Goal: Transaction & Acquisition: Purchase product/service

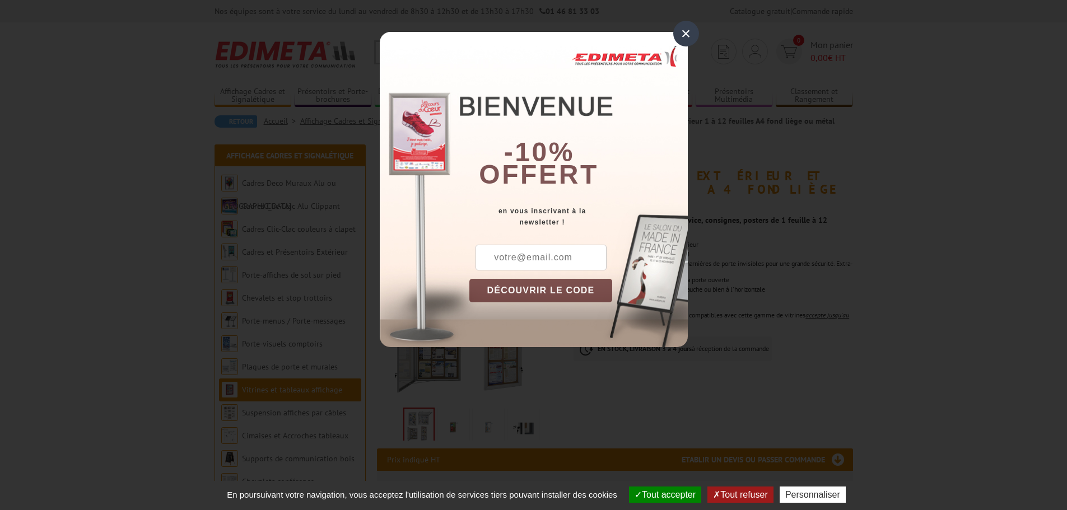
click at [693, 30] on div "×" at bounding box center [686, 34] width 26 height 26
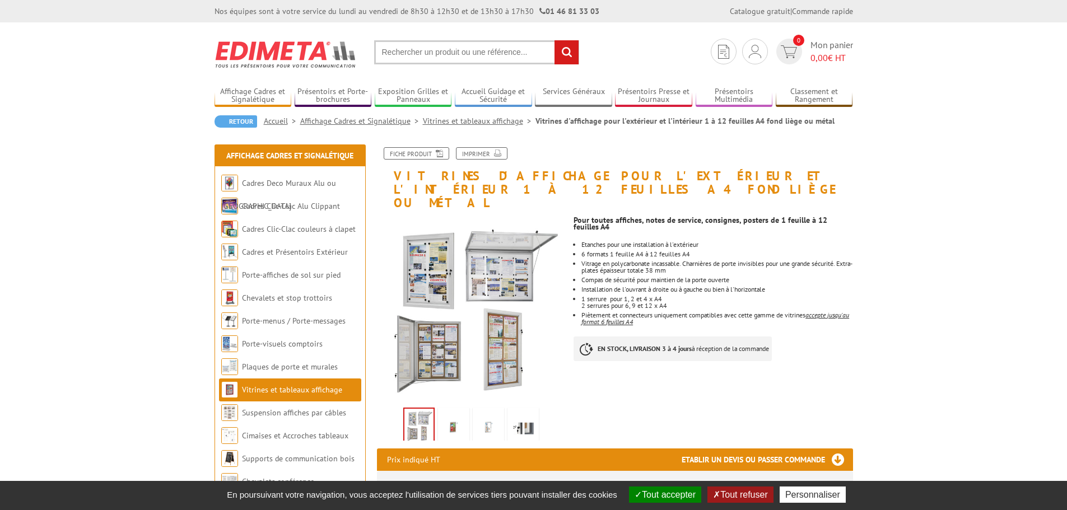
click at [681, 494] on button "Tout accepter" at bounding box center [665, 495] width 72 height 16
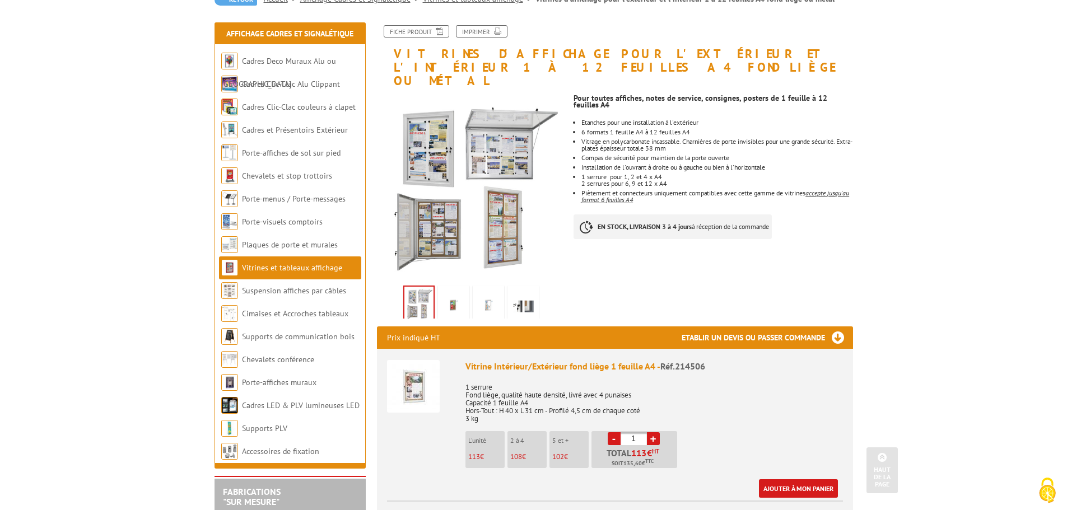
scroll to position [112, 0]
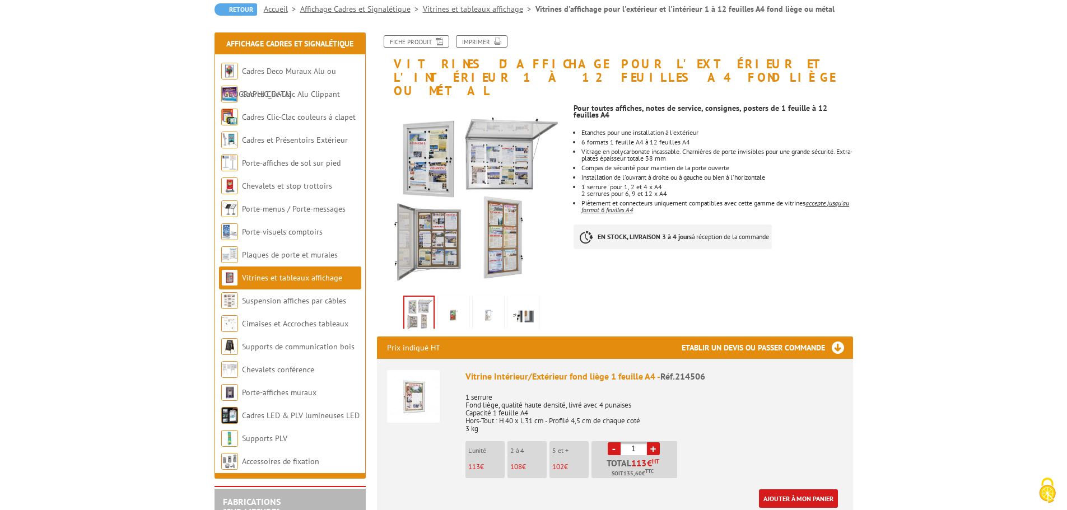
click at [457, 304] on img at bounding box center [453, 315] width 27 height 35
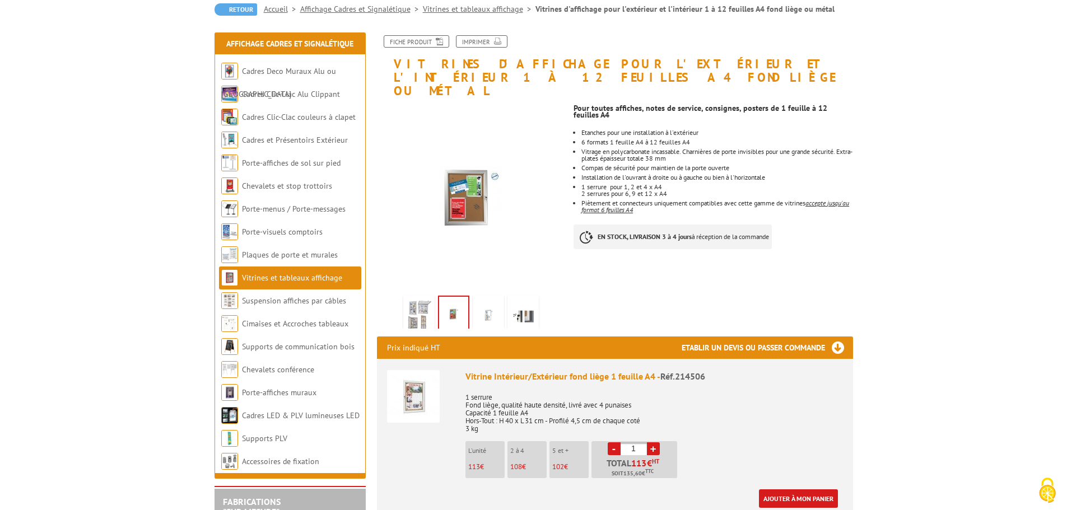
click at [487, 307] on img at bounding box center [488, 315] width 27 height 35
click at [518, 304] on img at bounding box center [523, 315] width 27 height 35
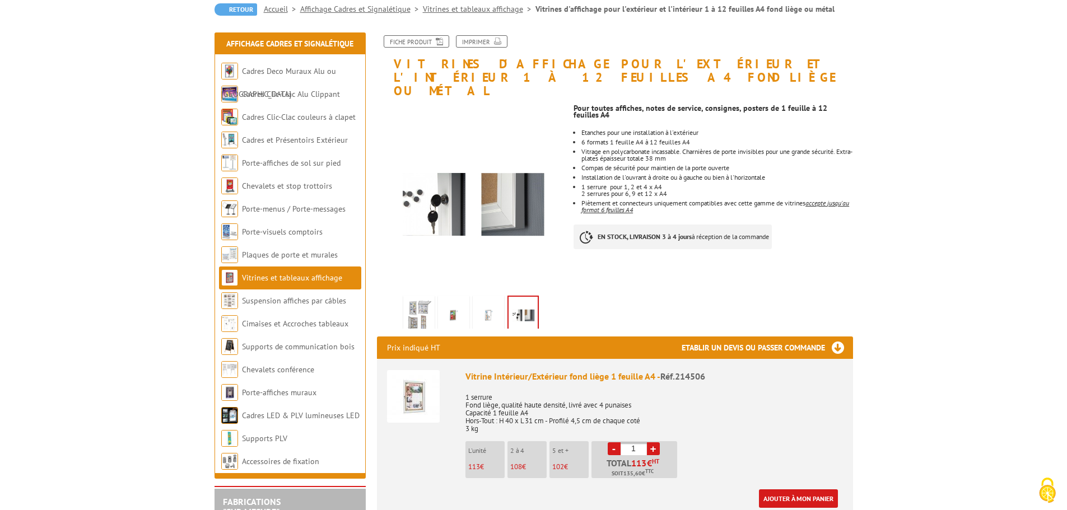
click at [424, 308] on img at bounding box center [419, 315] width 27 height 35
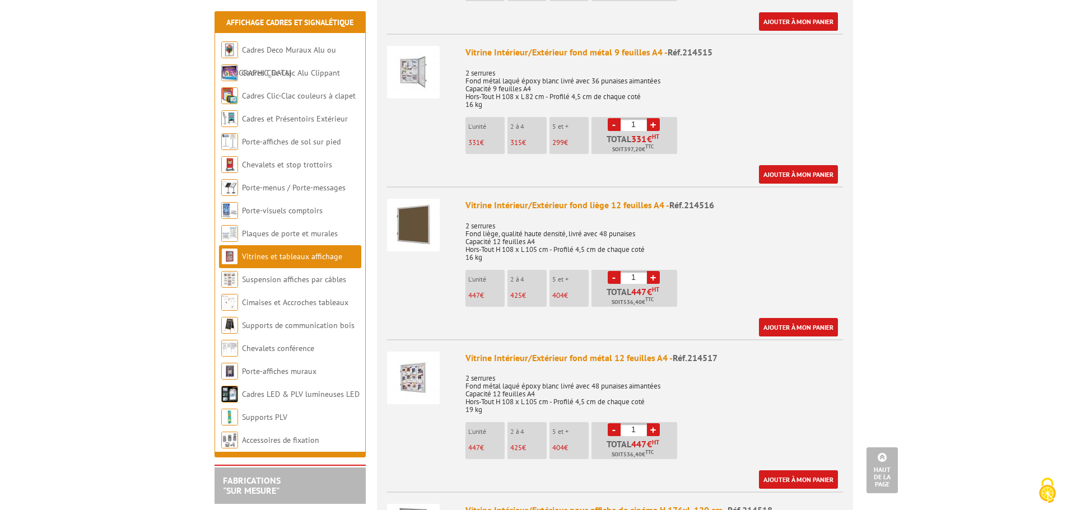
scroll to position [1793, 0]
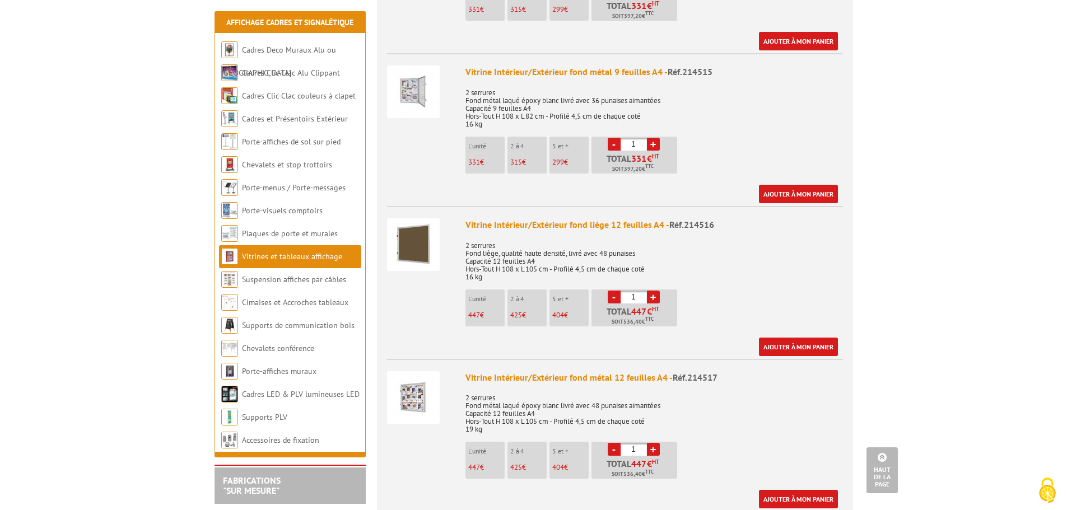
click at [653, 138] on link "+" at bounding box center [653, 144] width 13 height 13
type input "2"
click at [654, 443] on link "+" at bounding box center [653, 449] width 13 height 13
type input "2"
click at [415, 387] on img at bounding box center [413, 397] width 53 height 53
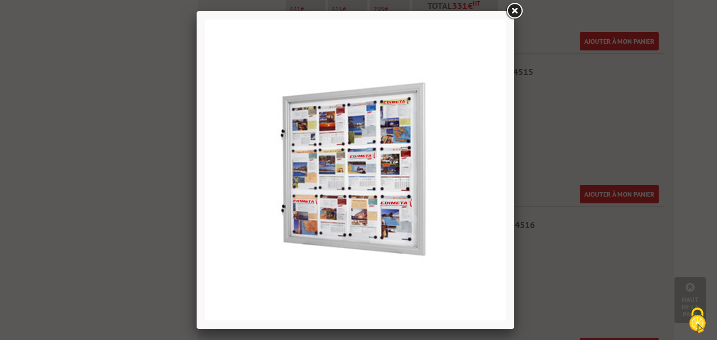
click at [512, 10] on link at bounding box center [514, 11] width 20 height 20
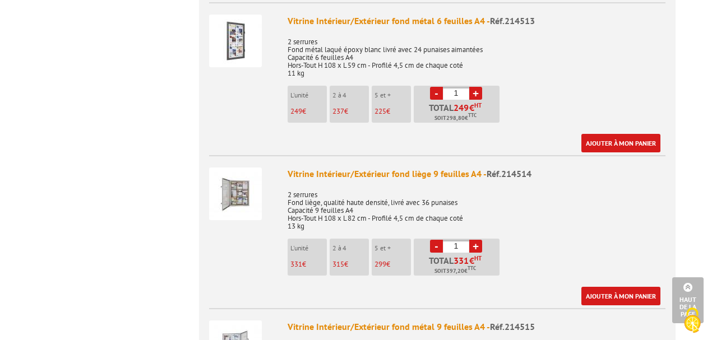
scroll to position [1606, 0]
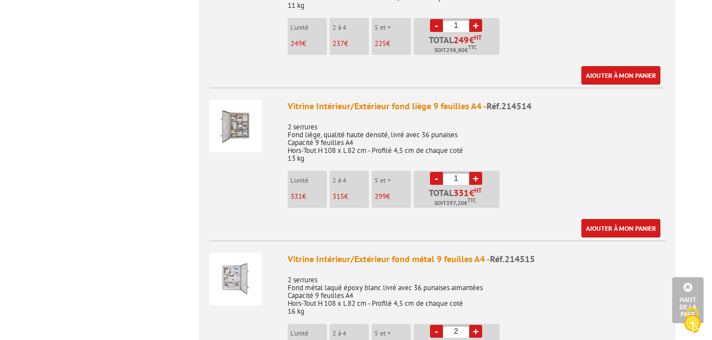
click at [234, 123] on img at bounding box center [235, 126] width 53 height 53
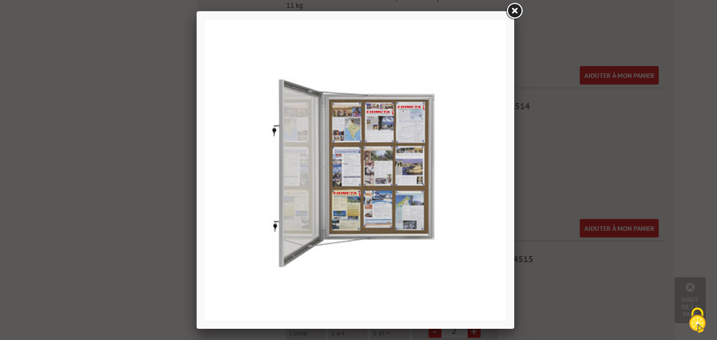
click at [512, 10] on link at bounding box center [514, 11] width 20 height 20
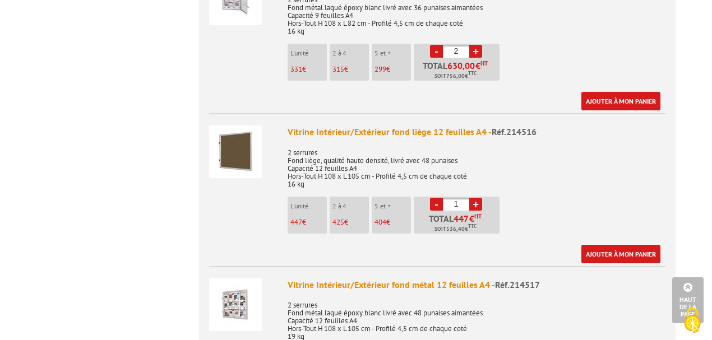
scroll to position [1883, 0]
